Goal: Transaction & Acquisition: Purchase product/service

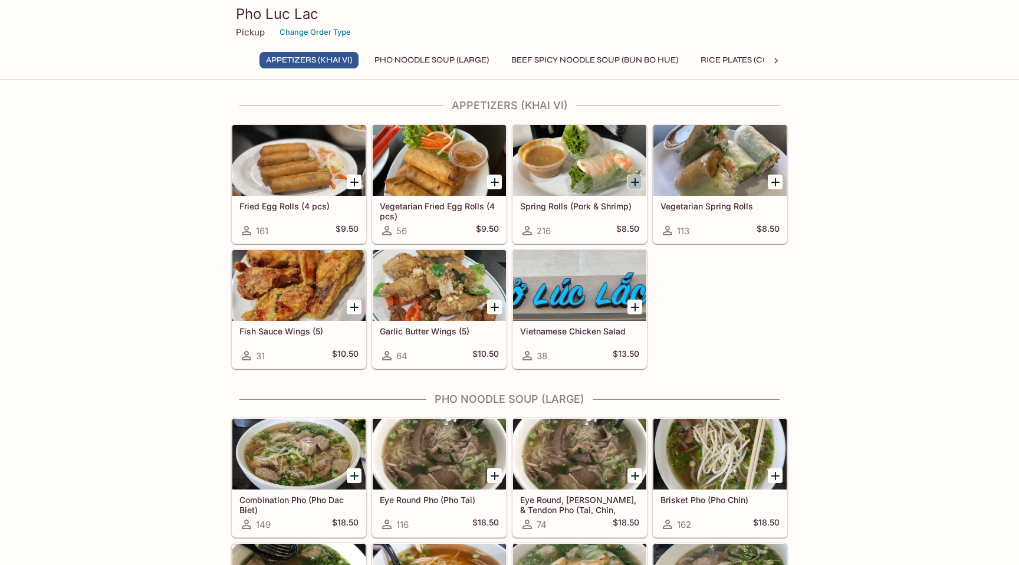
click at [636, 185] on icon "Add Spring Rolls (Pork & Shrimp)" at bounding box center [635, 182] width 14 height 14
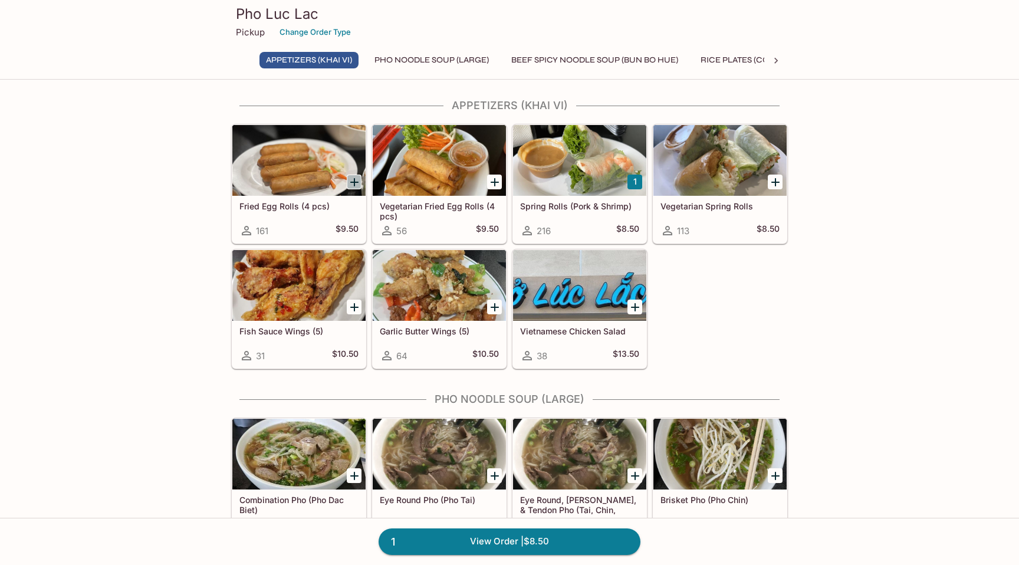
click at [351, 180] on icon "Add Fried Egg Rolls (4 pcs)" at bounding box center [354, 182] width 14 height 14
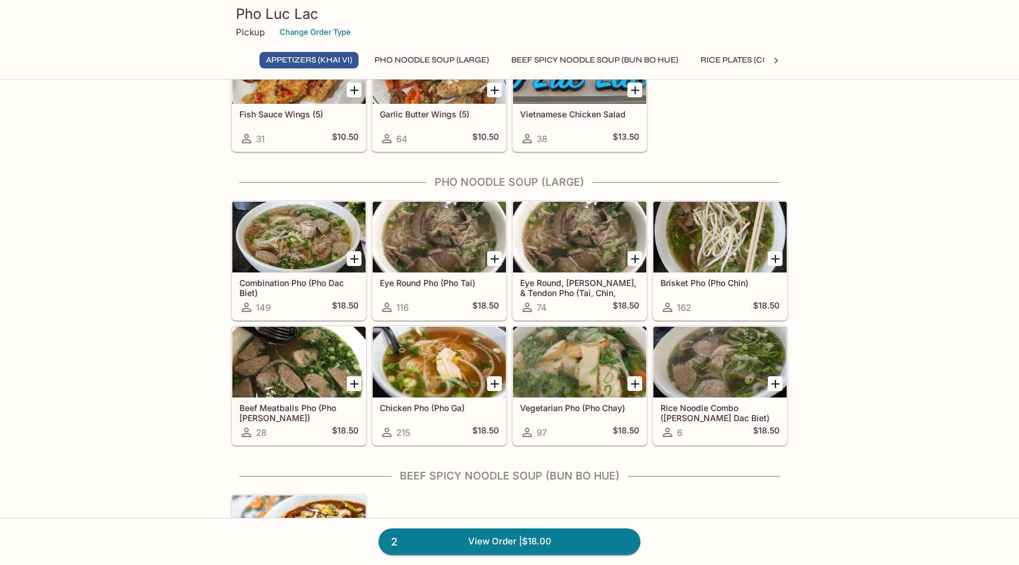
scroll to position [238, 0]
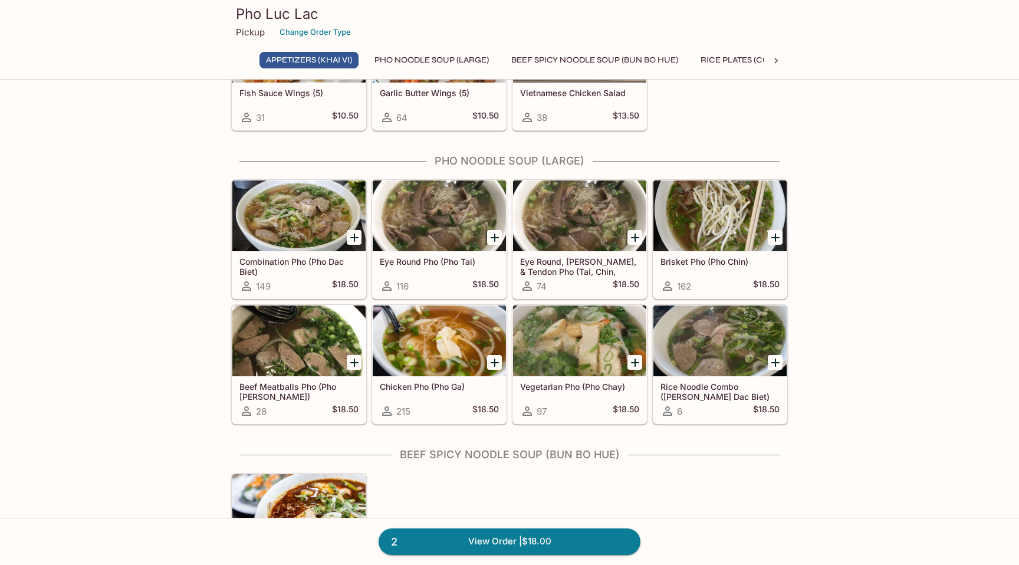
click at [284, 278] on div "Combination Pho (Pho Dac Biet) 149 $18.50" at bounding box center [298, 274] width 133 height 47
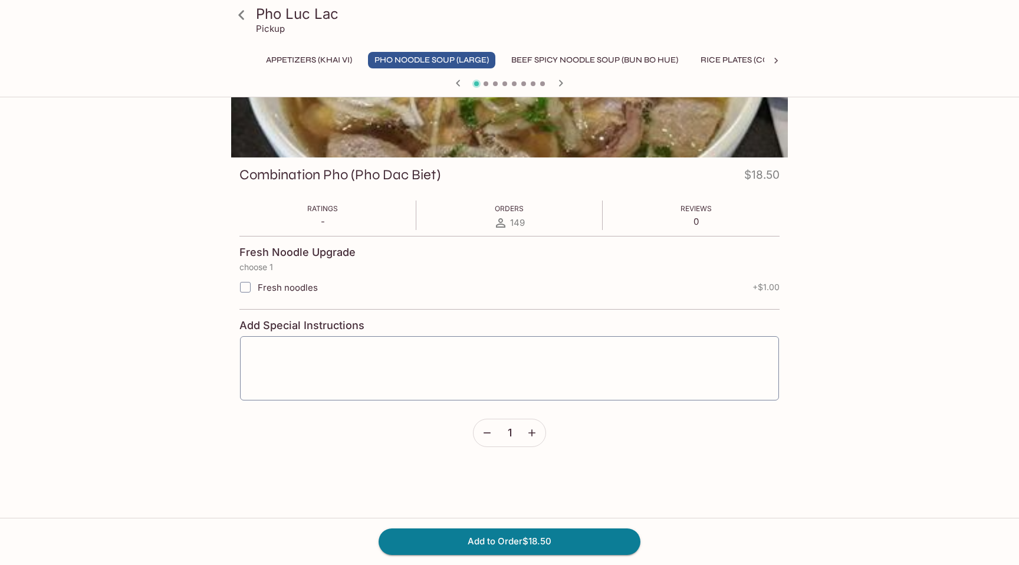
scroll to position [102, 0]
click at [508, 539] on button "Add to Order $18.50" at bounding box center [510, 541] width 262 height 26
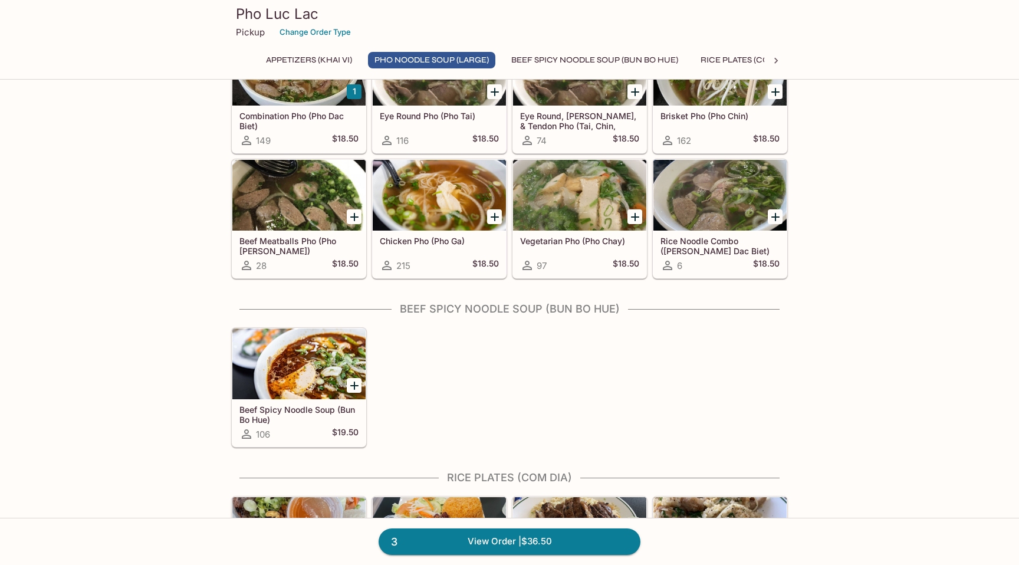
scroll to position [389, 0]
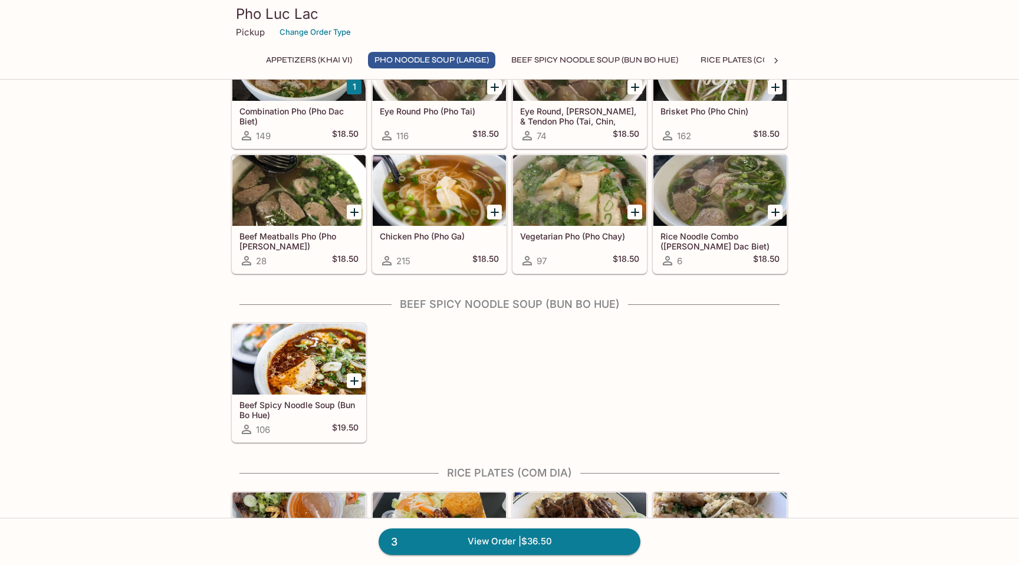
click at [269, 211] on div at bounding box center [298, 190] width 133 height 71
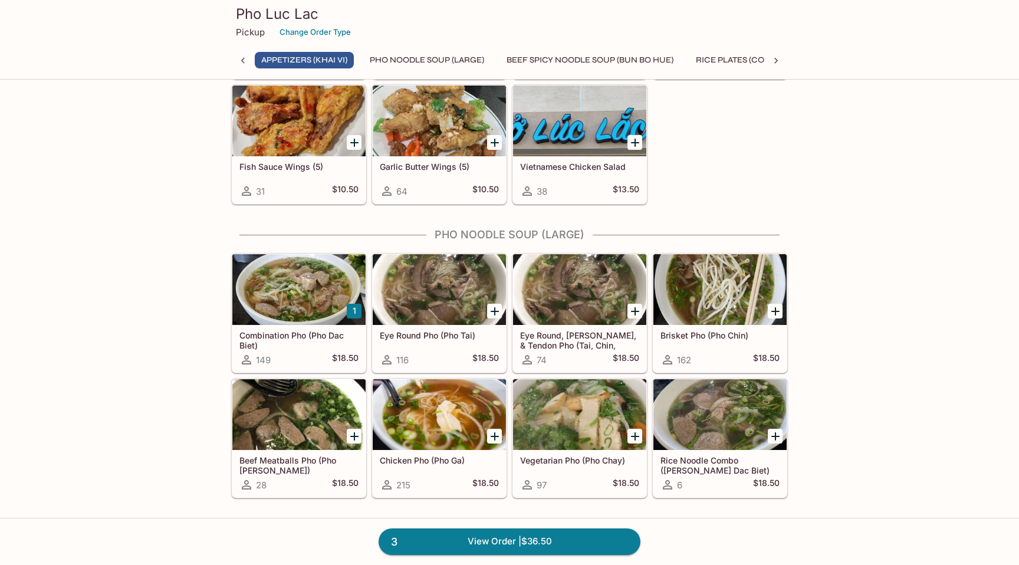
scroll to position [162, 0]
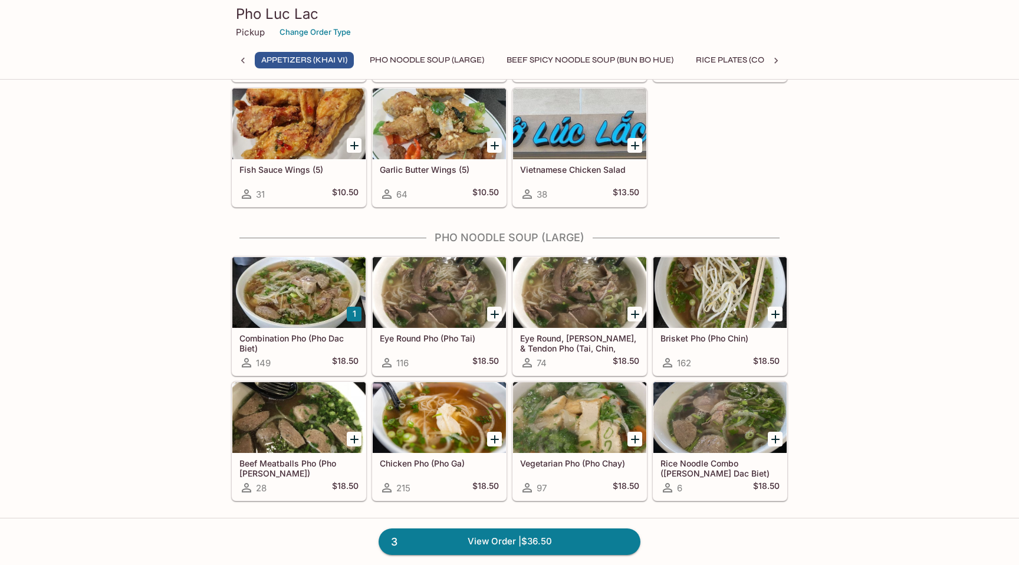
click at [497, 314] on icon "Add Eye Round Pho (Pho Tai)" at bounding box center [495, 314] width 8 height 8
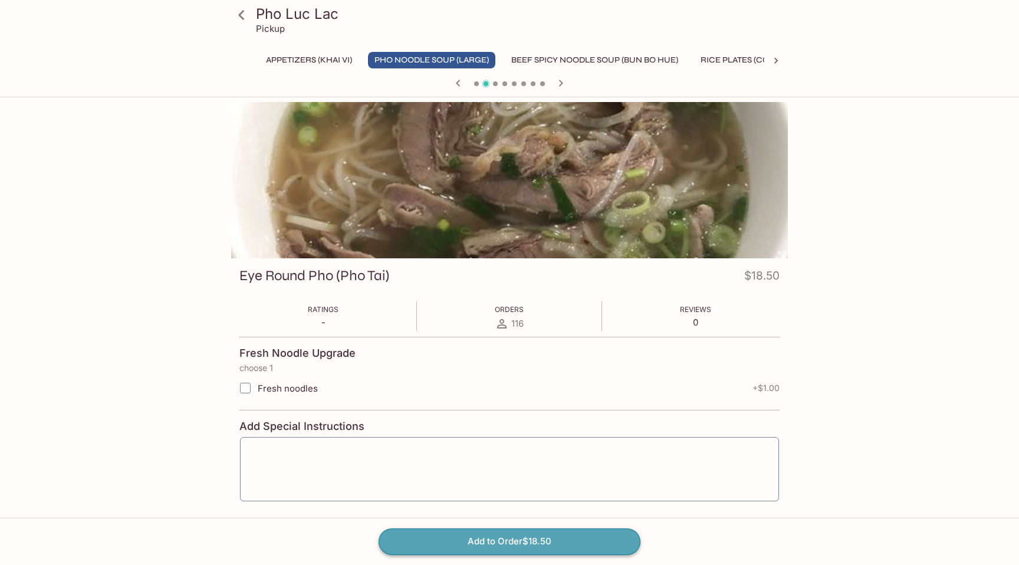
click at [512, 537] on button "Add to Order $18.50" at bounding box center [510, 541] width 262 height 26
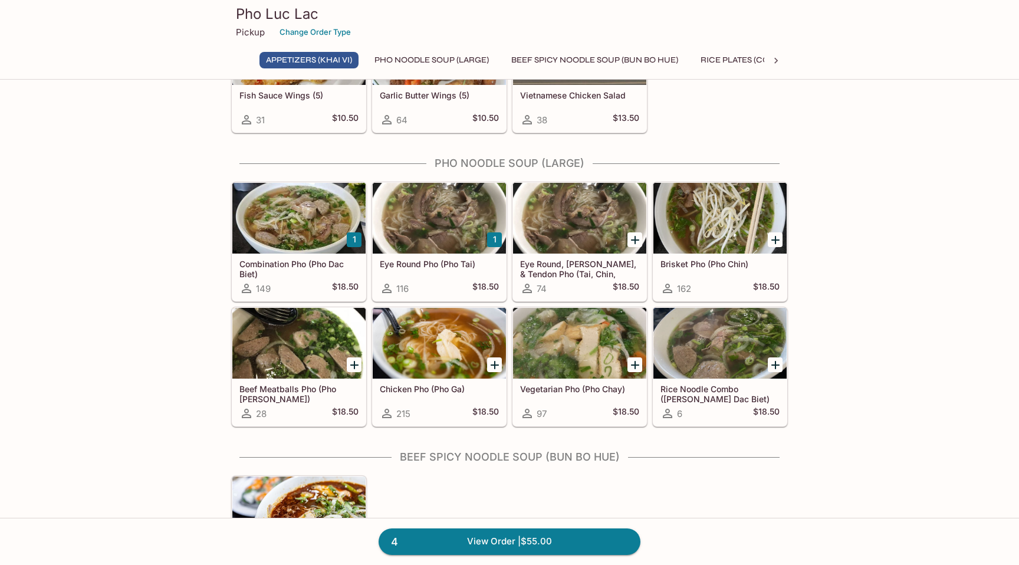
scroll to position [236, 0]
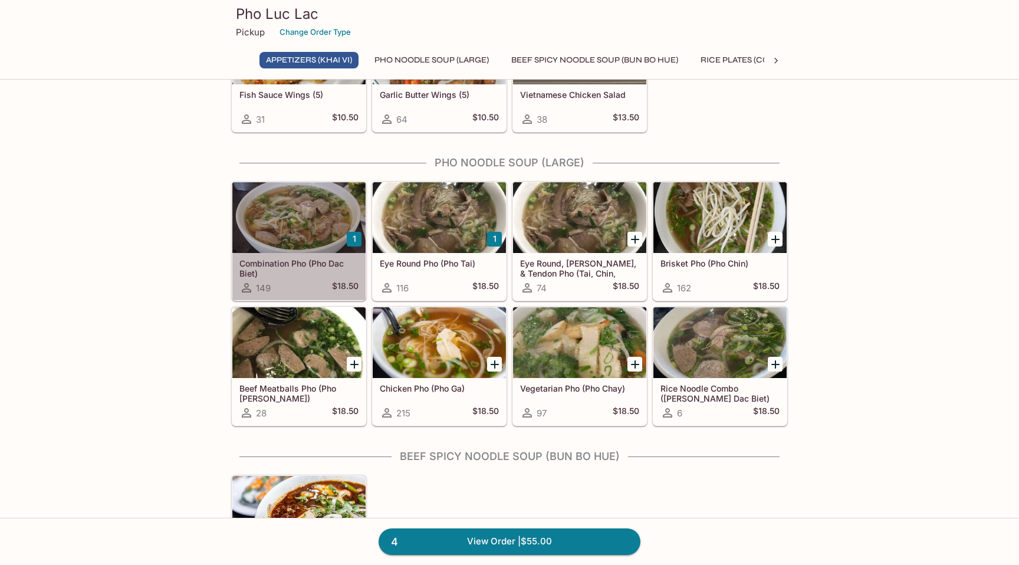
click at [323, 225] on div at bounding box center [298, 217] width 133 height 71
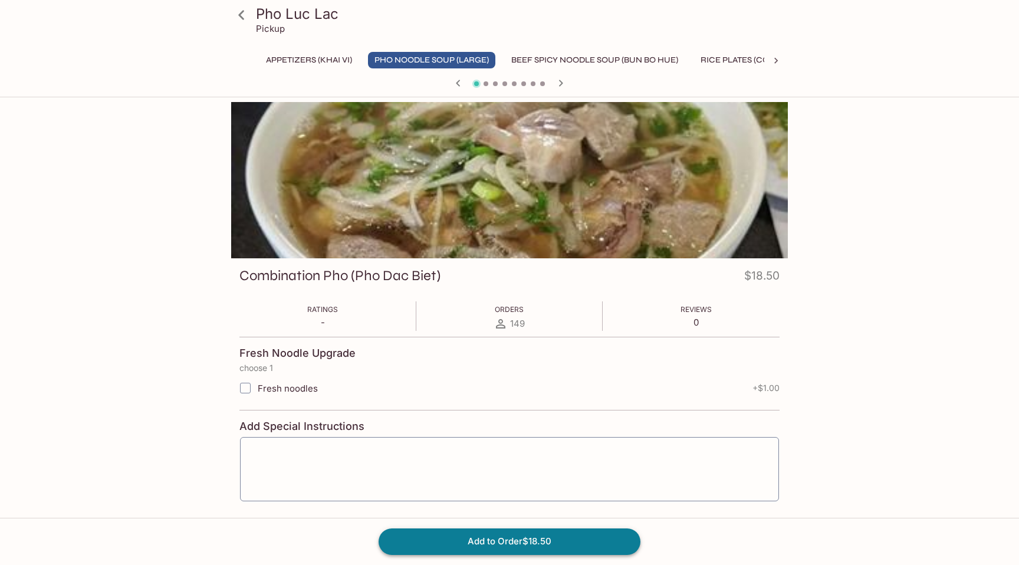
click at [512, 542] on button "Add to Order $18.50" at bounding box center [510, 541] width 262 height 26
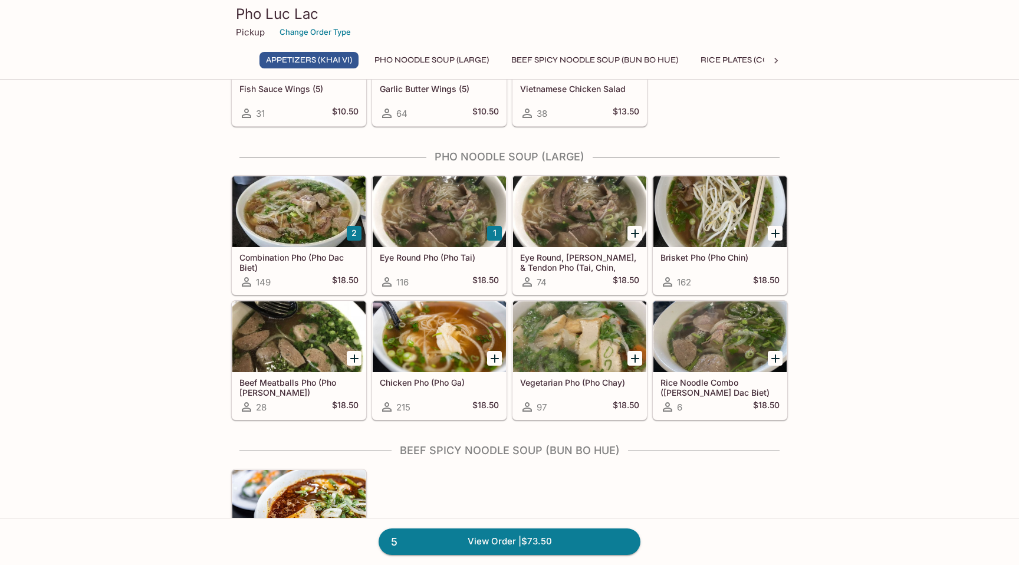
scroll to position [243, 0]
click at [634, 354] on icon "Add Vegetarian Pho (Pho Chay)" at bounding box center [635, 358] width 14 height 14
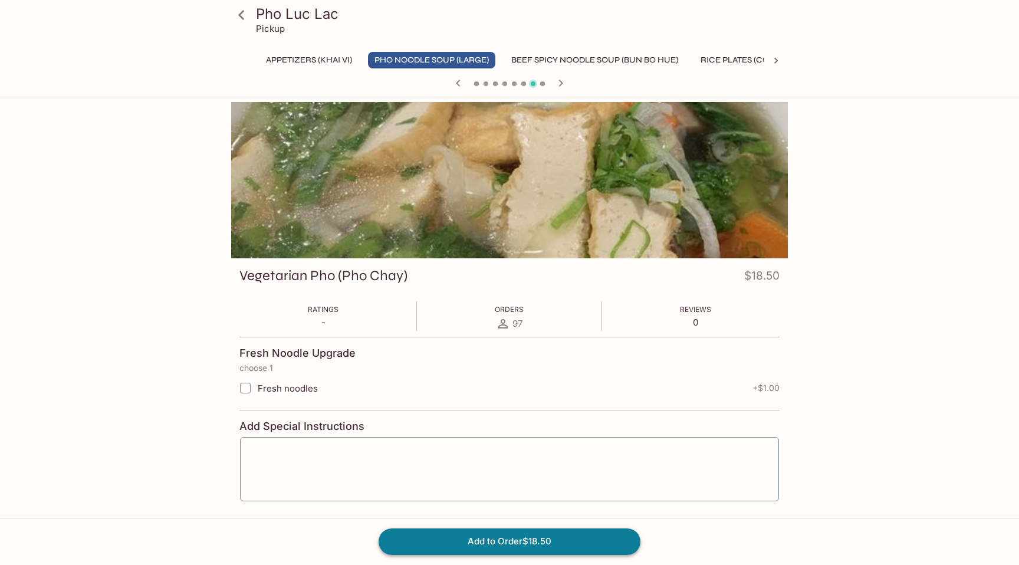
click at [535, 538] on button "Add to Order $18.50" at bounding box center [510, 541] width 262 height 26
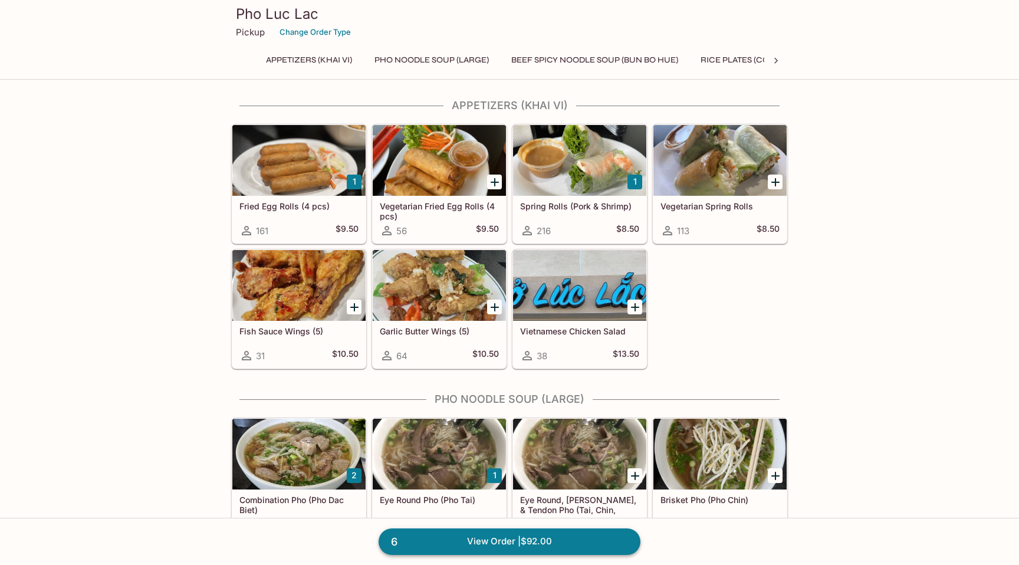
click at [507, 544] on link "6 View Order | $92.00" at bounding box center [510, 541] width 262 height 26
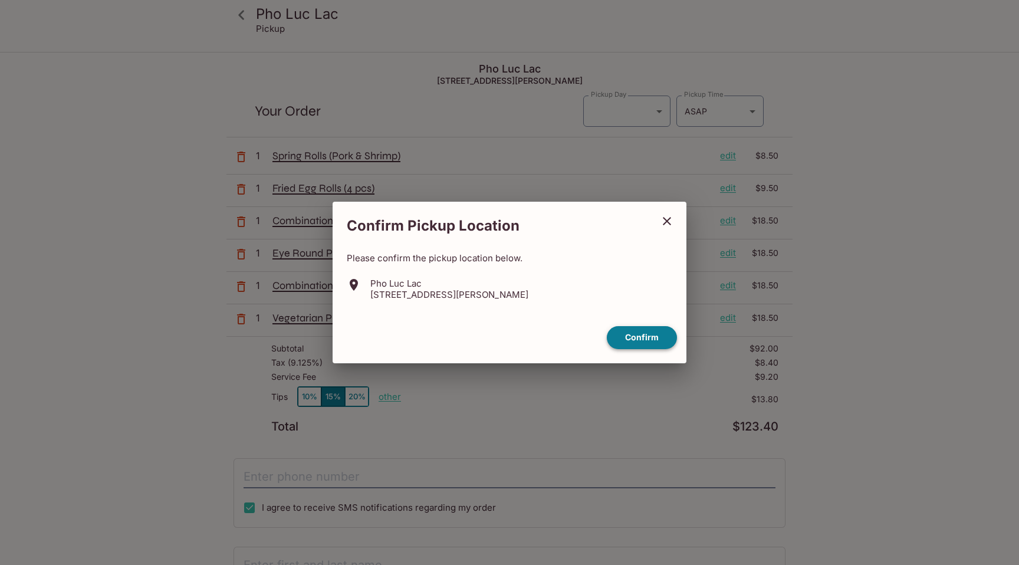
click at [649, 341] on button "Confirm" at bounding box center [642, 337] width 70 height 23
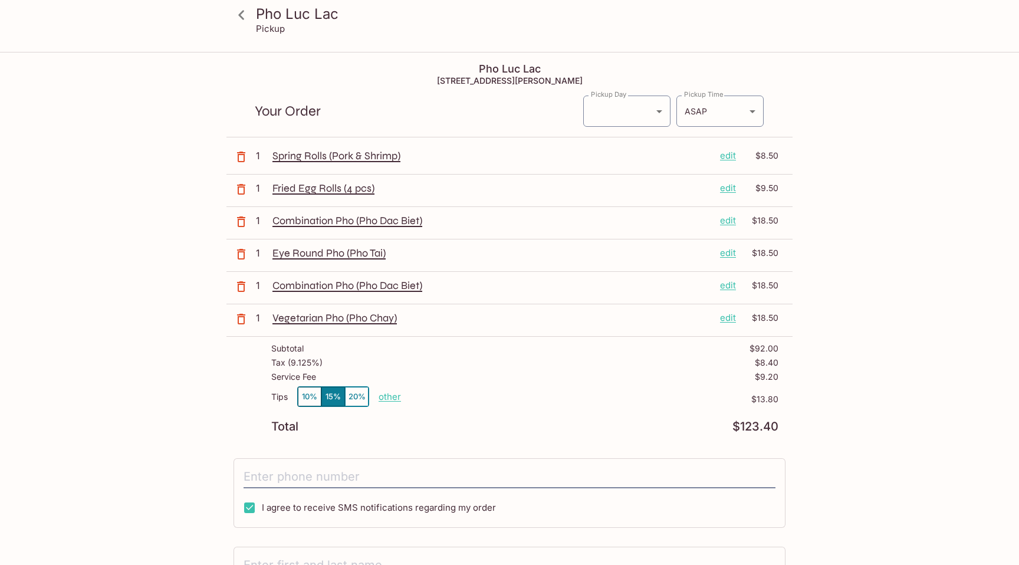
click at [311, 399] on button "10%" at bounding box center [310, 396] width 24 height 19
click at [388, 399] on p "other" at bounding box center [390, 396] width 22 height 11
click at [460, 397] on input "9.20" at bounding box center [458, 396] width 38 height 13
drag, startPoint x: 460, startPoint y: 397, endPoint x: 477, endPoint y: 396, distance: 17.1
click at [477, 396] on div "9.20" at bounding box center [458, 396] width 47 height 19
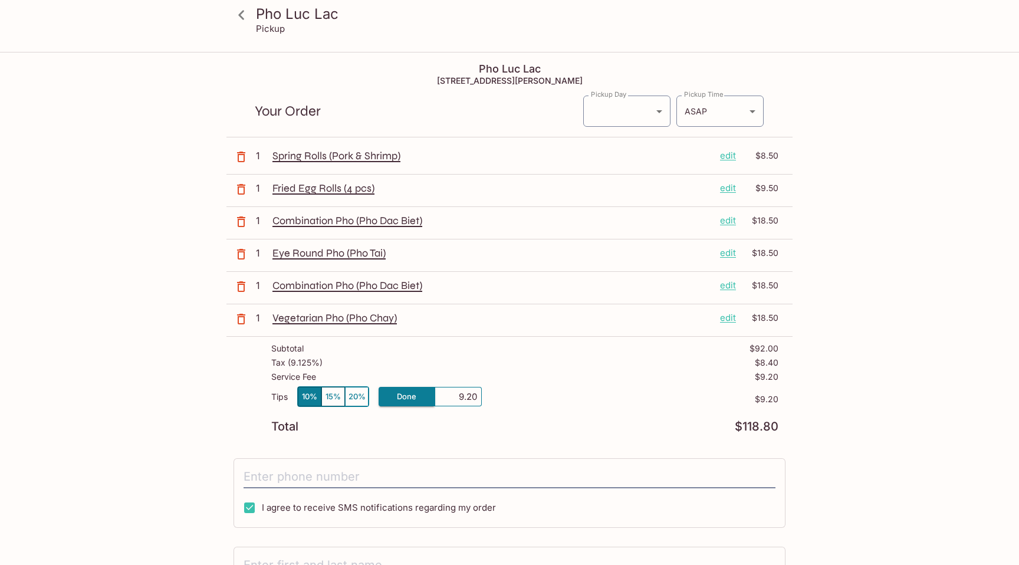
type input "0.00"
click at [514, 372] on div "Service Fee $9.20" at bounding box center [524, 379] width 507 height 14
click at [394, 398] on p "other" at bounding box center [390, 396] width 22 height 11
click at [458, 397] on input "0.00" at bounding box center [458, 396] width 38 height 13
type input "5.00"
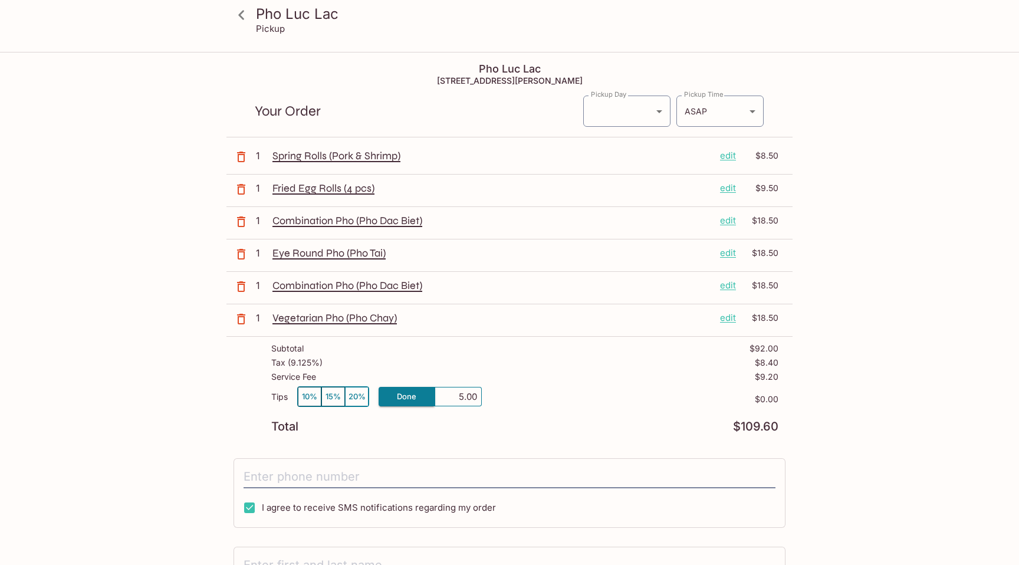
click at [134, 393] on div "Pho Luc Lac Pickup Pho Luc Lac [STREET_ADDRESS][PERSON_NAME] Your Order Pickup …" at bounding box center [509, 382] width 755 height 659
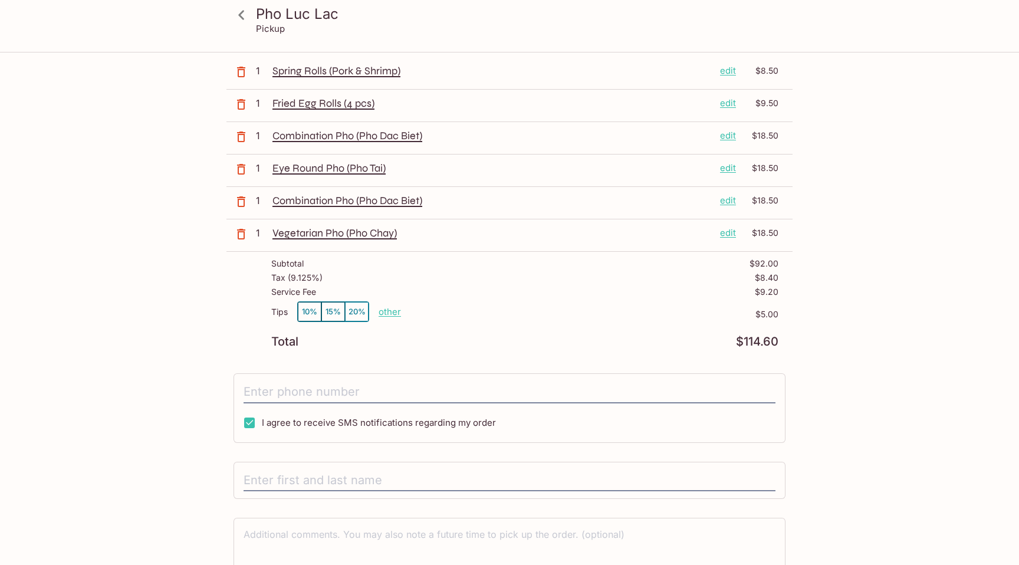
scroll to position [86, 0]
click at [249, 421] on input "I agree to receive SMS notifications regarding my order" at bounding box center [250, 422] width 24 height 24
checkbox input "false"
click at [271, 396] on input "tel" at bounding box center [510, 391] width 532 height 22
type input "[PHONE_NUMBER]"
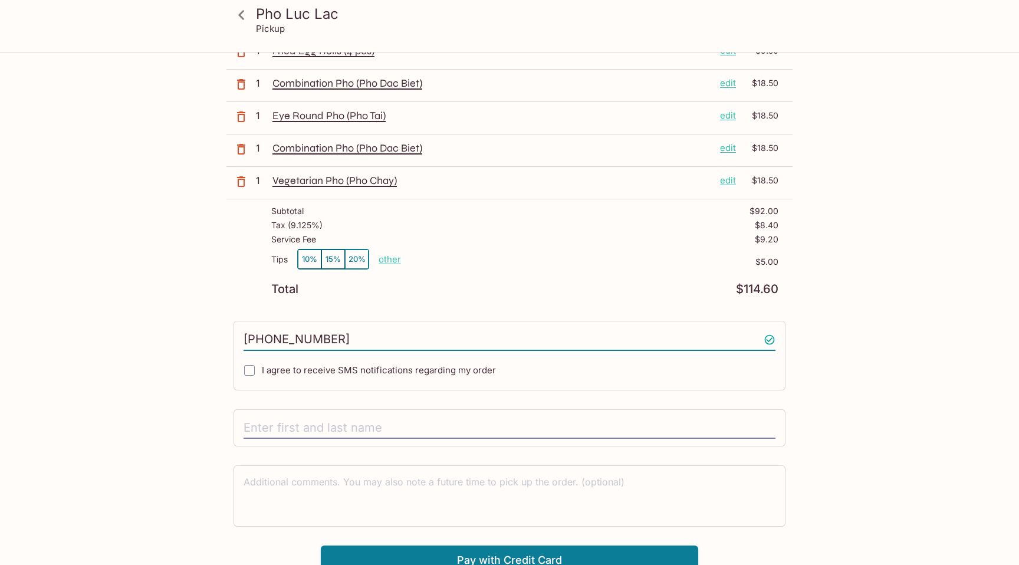
scroll to position [147, 0]
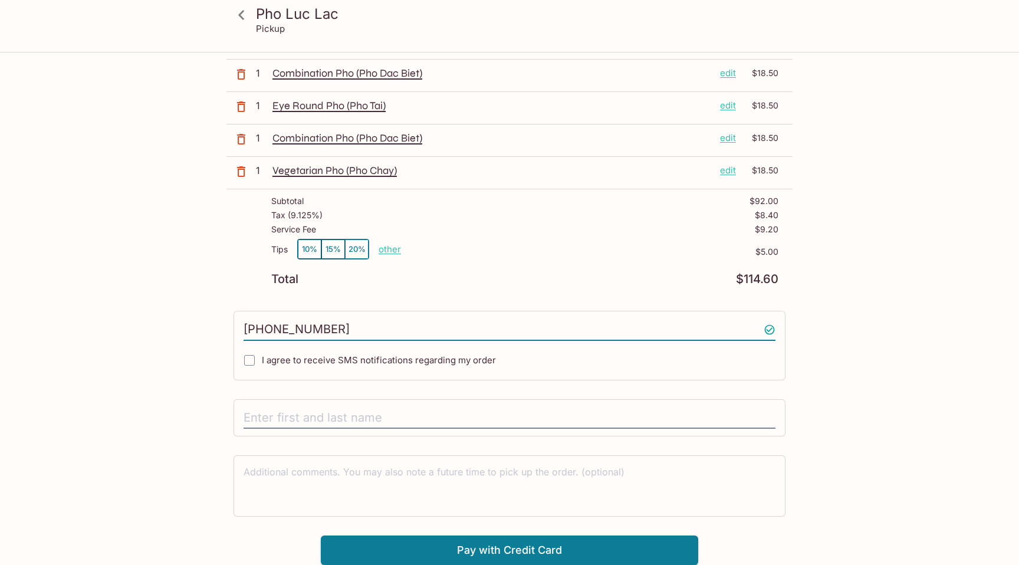
click at [366, 429] on div at bounding box center [510, 418] width 552 height 38
click at [366, 426] on input "text" at bounding box center [510, 418] width 532 height 22
type input "[PERSON_NAME]"
click at [489, 551] on button "Pay with Credit Card" at bounding box center [509, 549] width 377 height 29
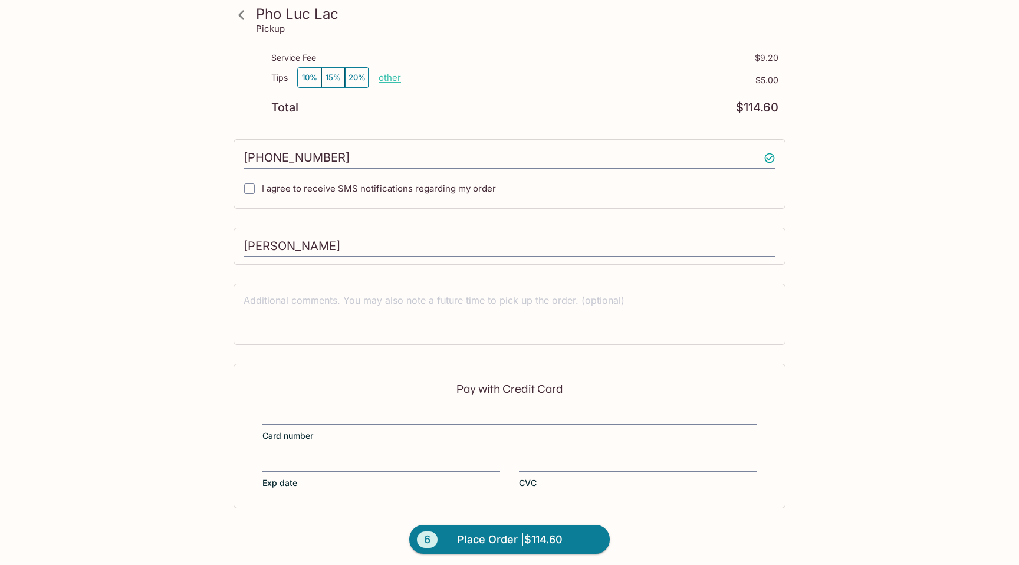
scroll to position [324, 0]
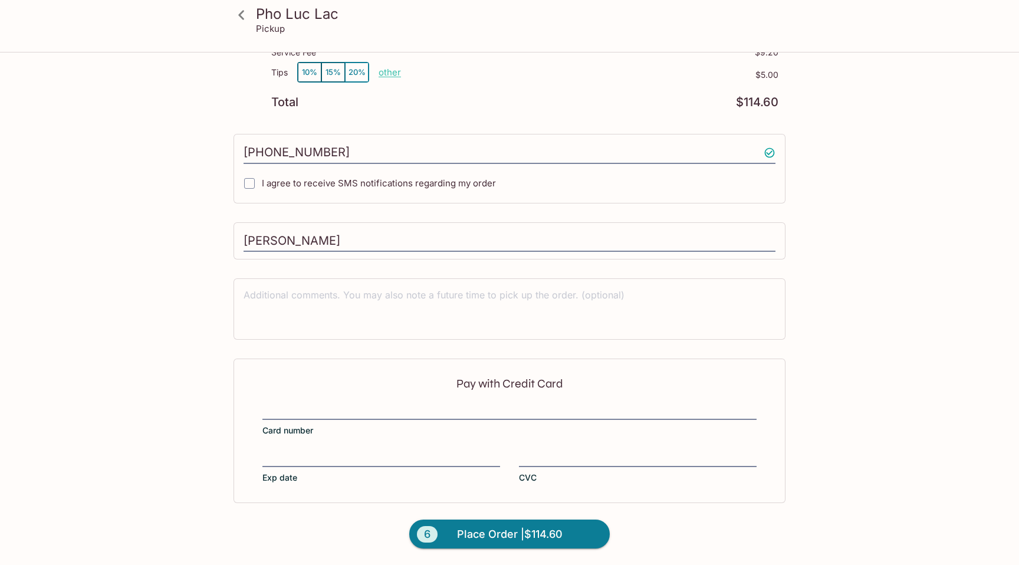
click at [599, 429] on label "Card number" at bounding box center [509, 419] width 494 height 33
click at [599, 405] on input "Card number" at bounding box center [509, 404] width 494 height 1
click at [527, 536] on span "Place Order | $114.60" at bounding box center [510, 534] width 106 height 19
